Goal: Navigation & Orientation: Find specific page/section

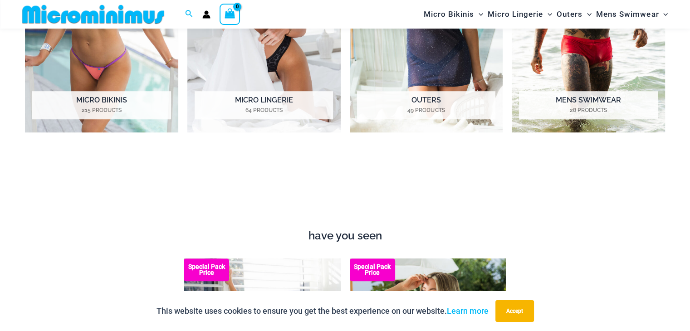
scroll to position [582, 0]
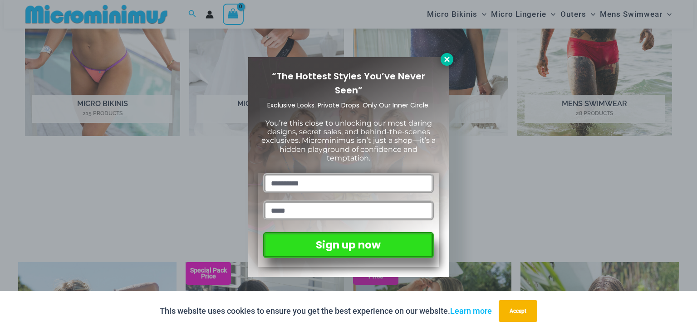
drag, startPoint x: 457, startPoint y: 54, endPoint x: 448, endPoint y: 59, distance: 10.6
click at [457, 54] on div "“The Hottest Styles You’ve Never Seen” Exclusive Looks. Private Drops. Only Our…" at bounding box center [348, 165] width 697 height 331
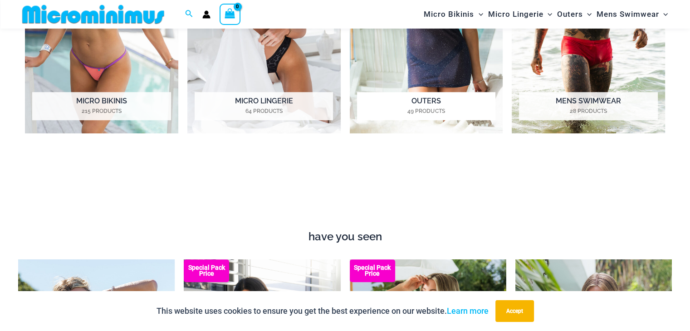
click at [448, 59] on img "Visit product category Outers" at bounding box center [426, 15] width 153 height 236
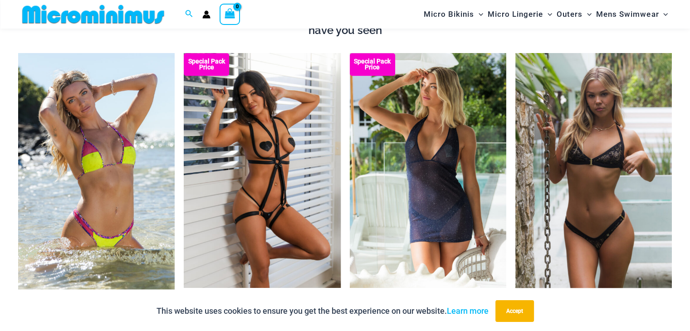
scroll to position [587, 0]
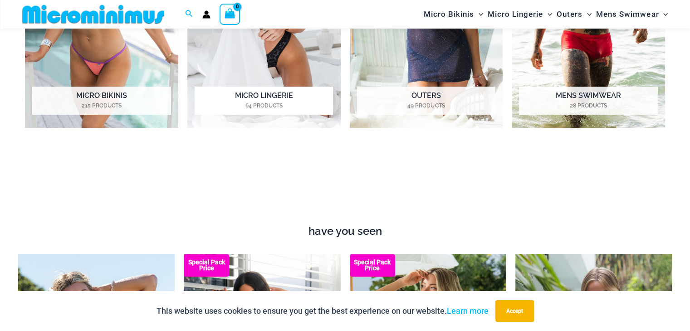
click at [288, 69] on img "Visit product category Micro Lingerie" at bounding box center [263, 10] width 153 height 236
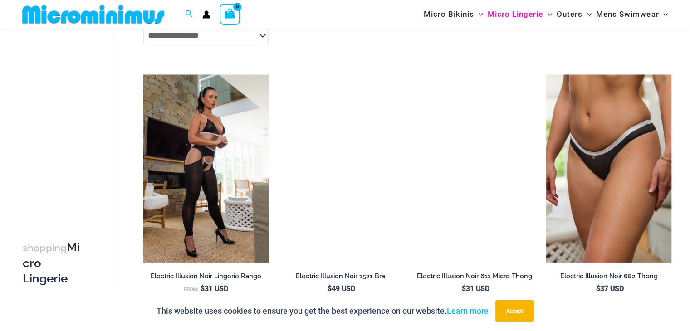
scroll to position [1535, 0]
